Goal: Feedback & Contribution: Contribute content

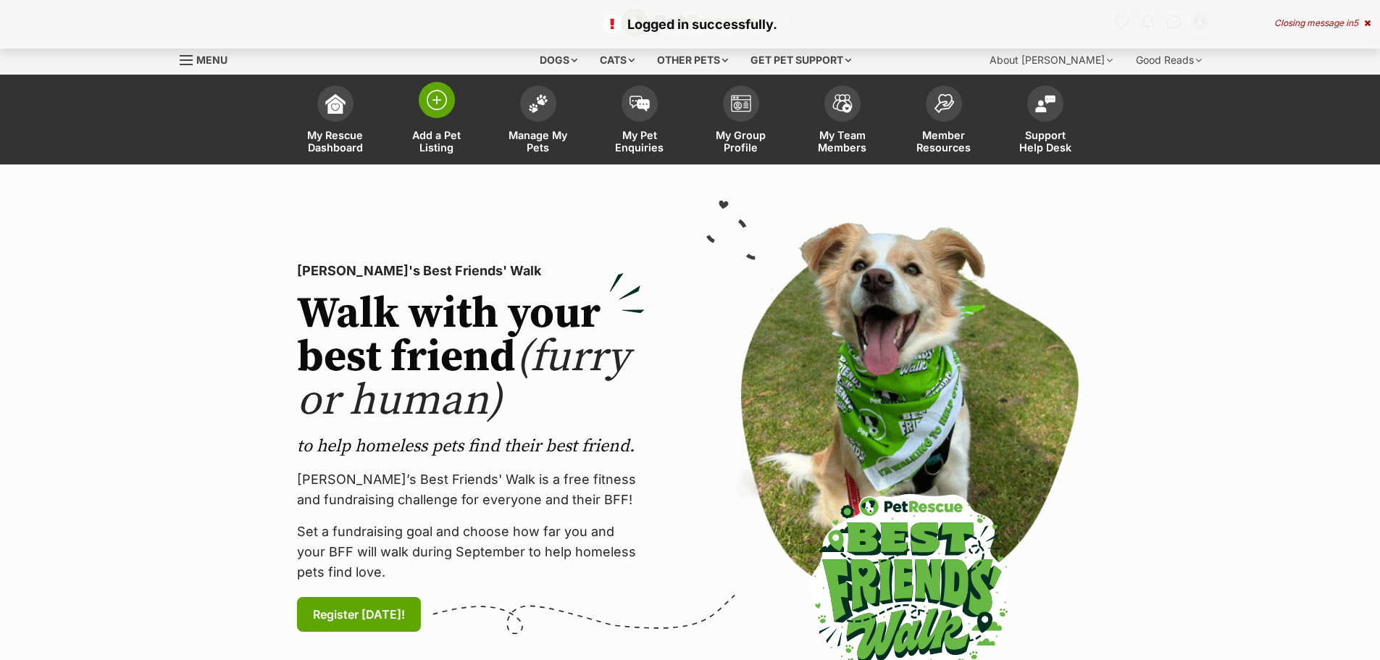
click at [435, 102] on img at bounding box center [437, 100] width 20 height 20
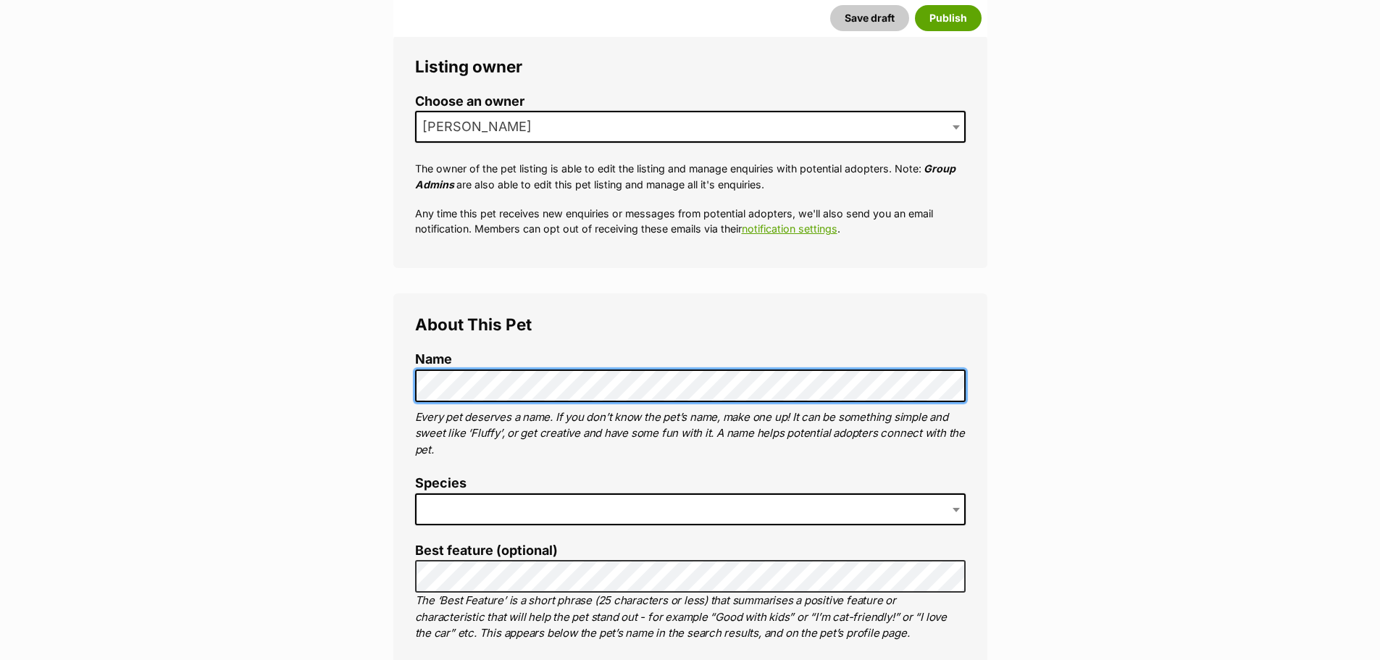
scroll to position [290, 0]
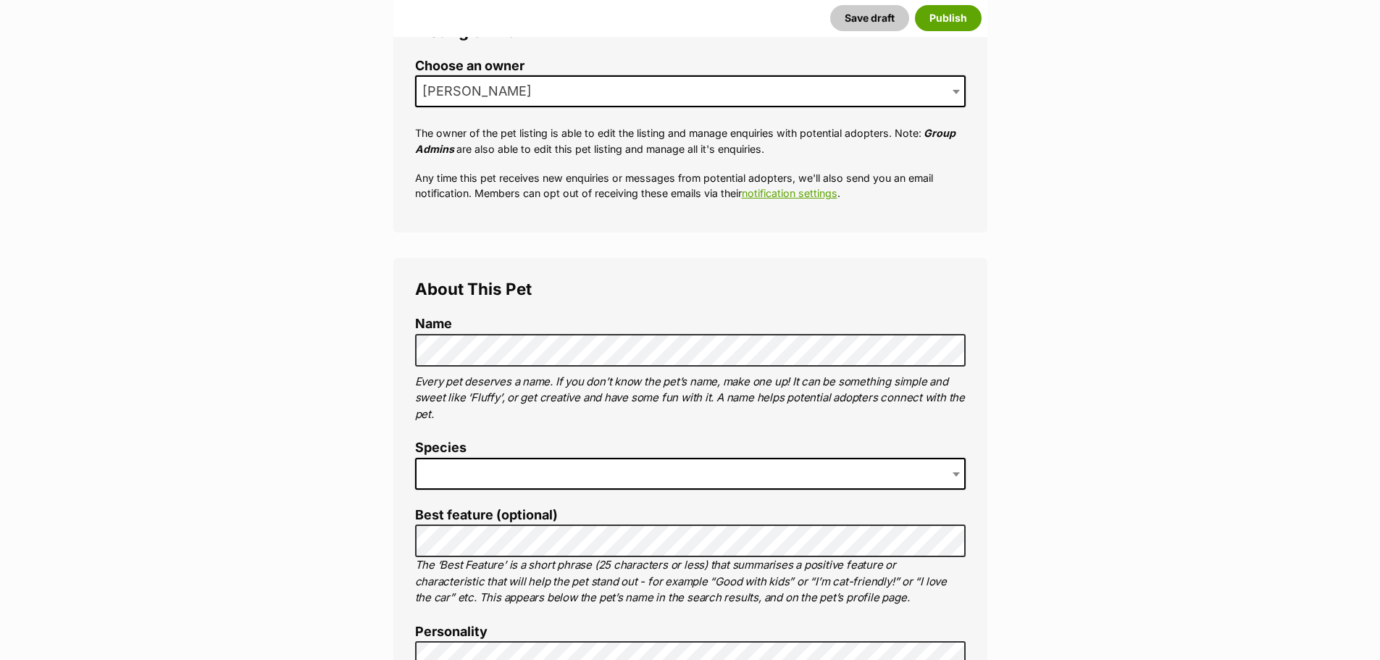
click at [470, 469] on span at bounding box center [690, 474] width 550 height 32
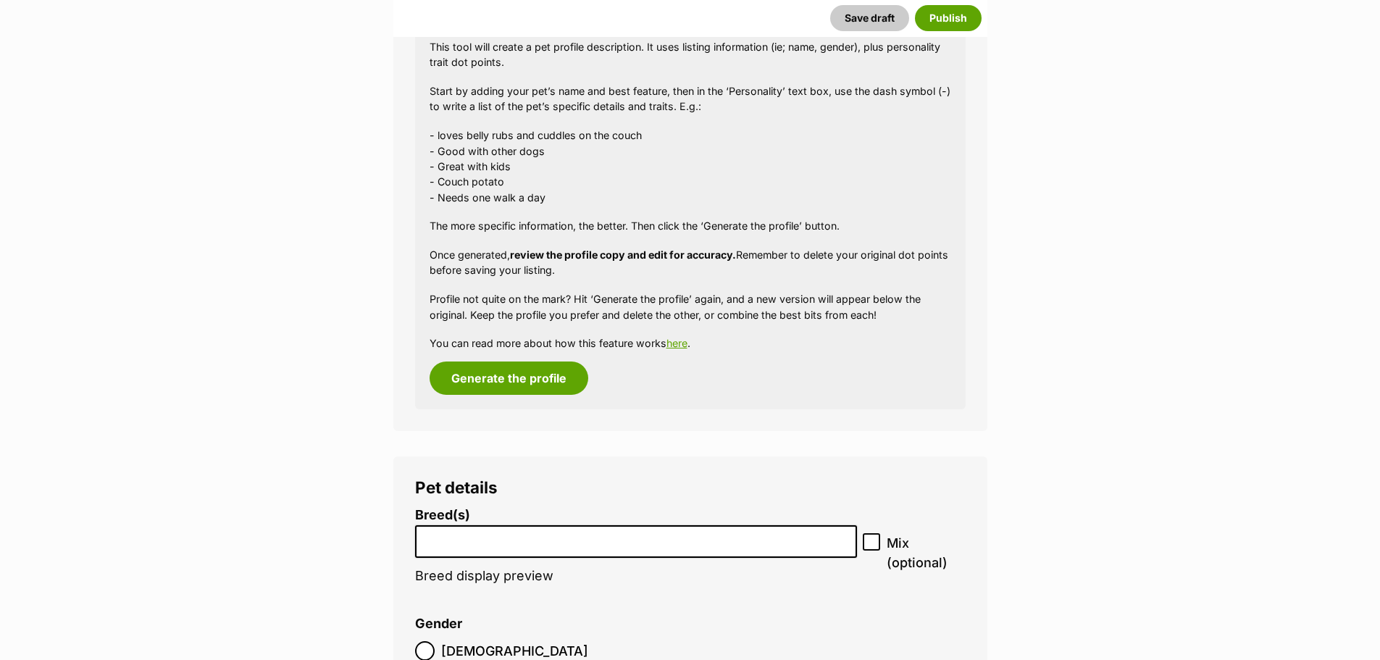
scroll to position [1376, 0]
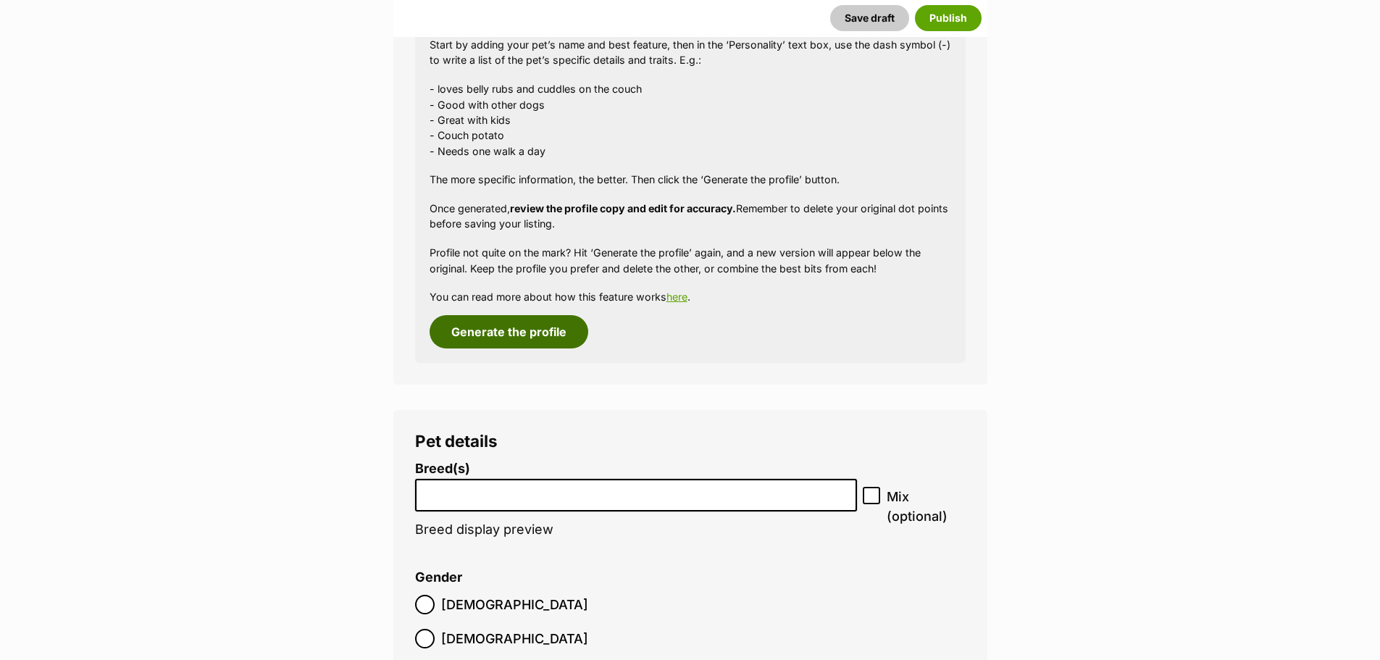
click at [554, 337] on button "Generate the profile" at bounding box center [509, 331] width 159 height 33
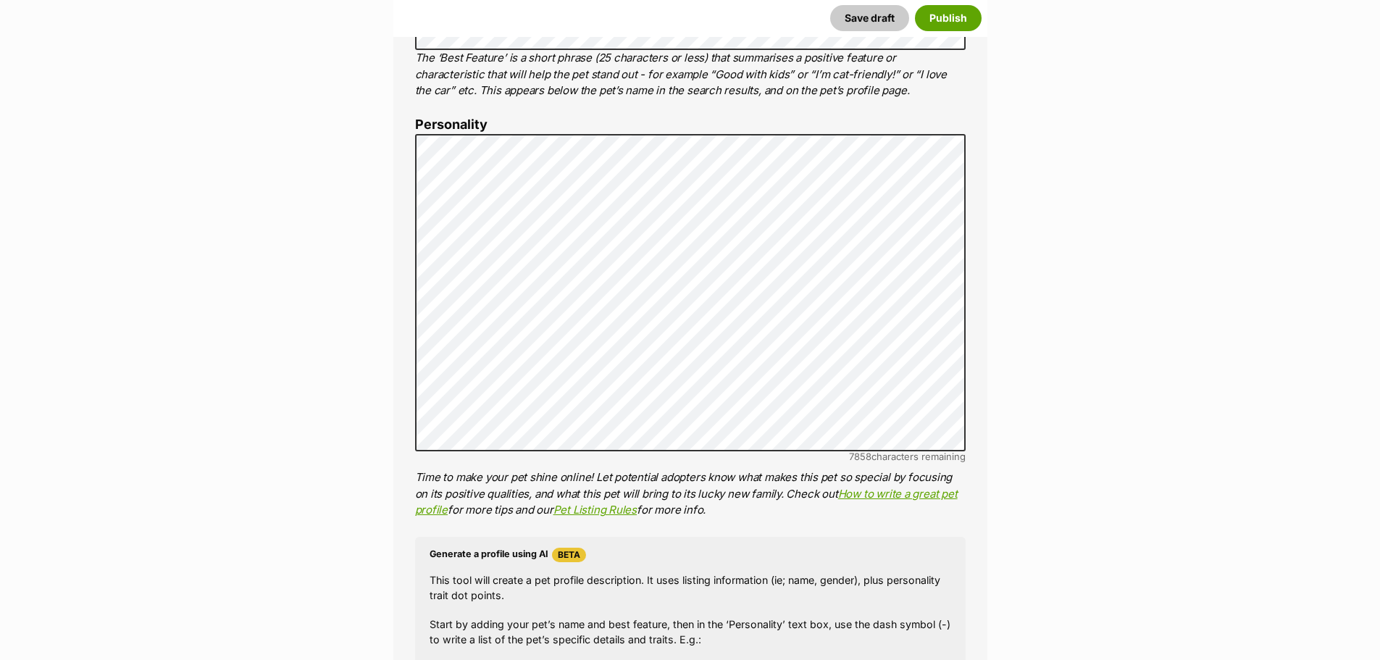
scroll to position [759, 0]
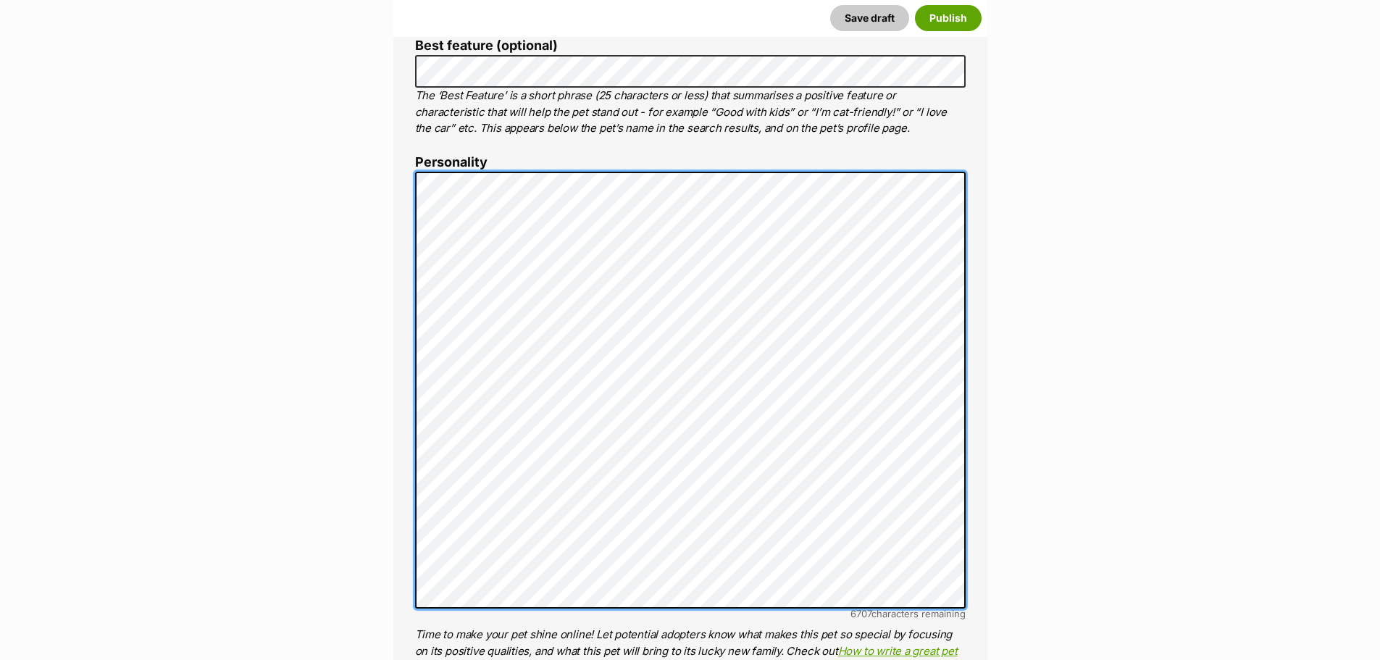
click at [398, 537] on div "About This Pet Name Henlo there, it looks like you might be using the pet name …" at bounding box center [690, 454] width 594 height 1333
